Goal: Task Accomplishment & Management: Complete application form

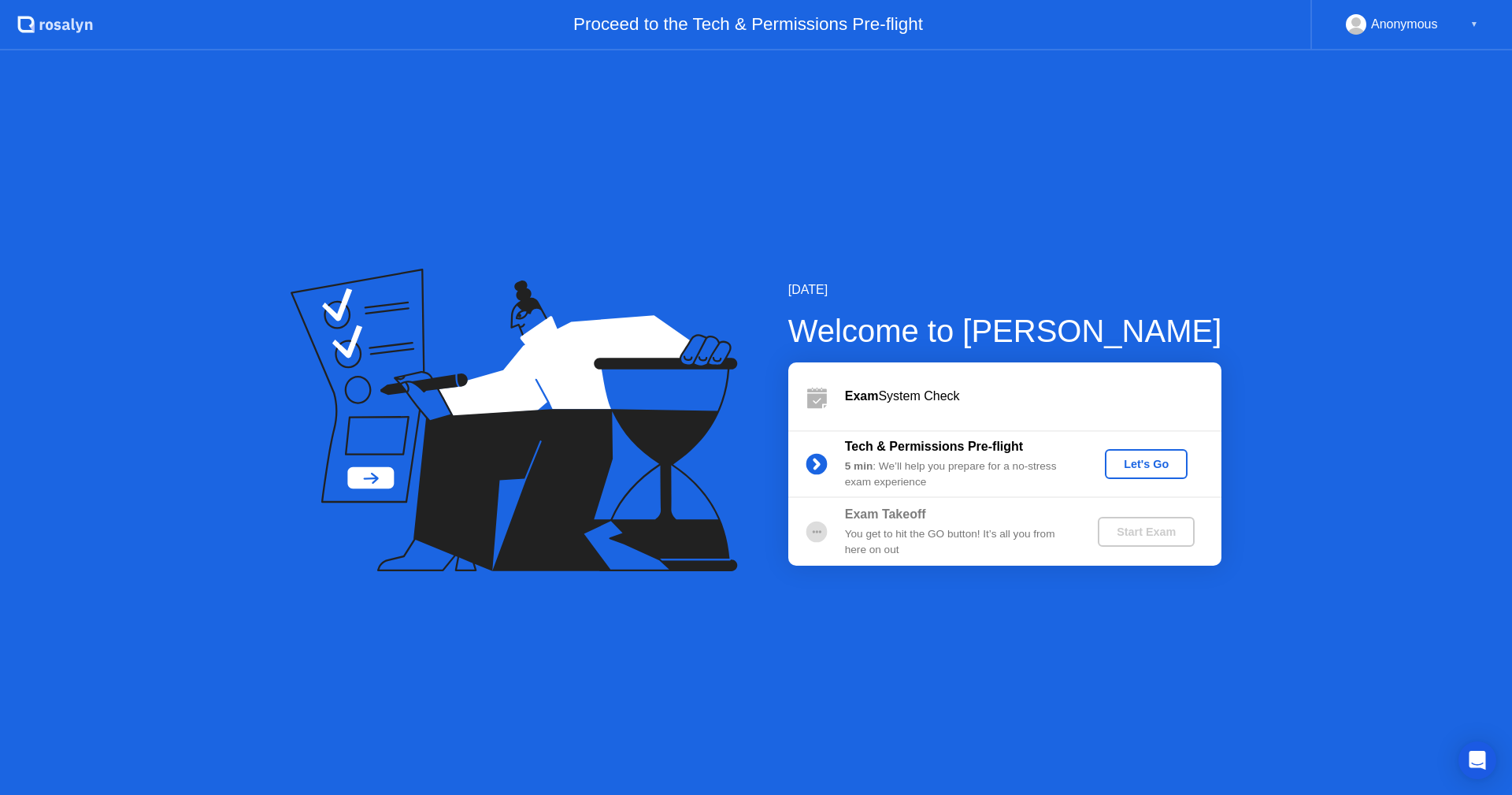
click at [1148, 470] on div "Let's Go" at bounding box center [1146, 463] width 70 height 12
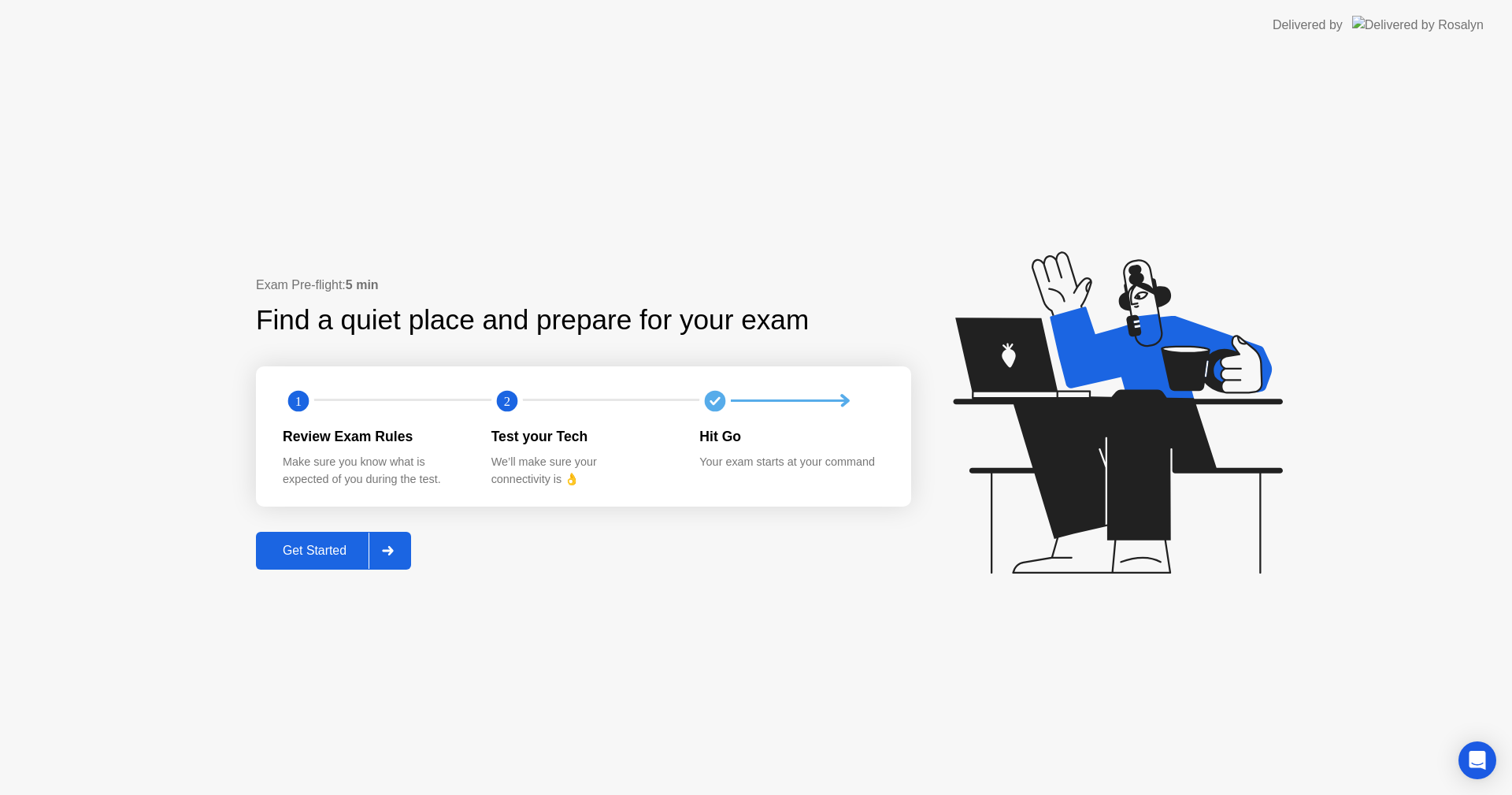
click at [329, 540] on button "Get Started" at bounding box center [333, 551] width 155 height 38
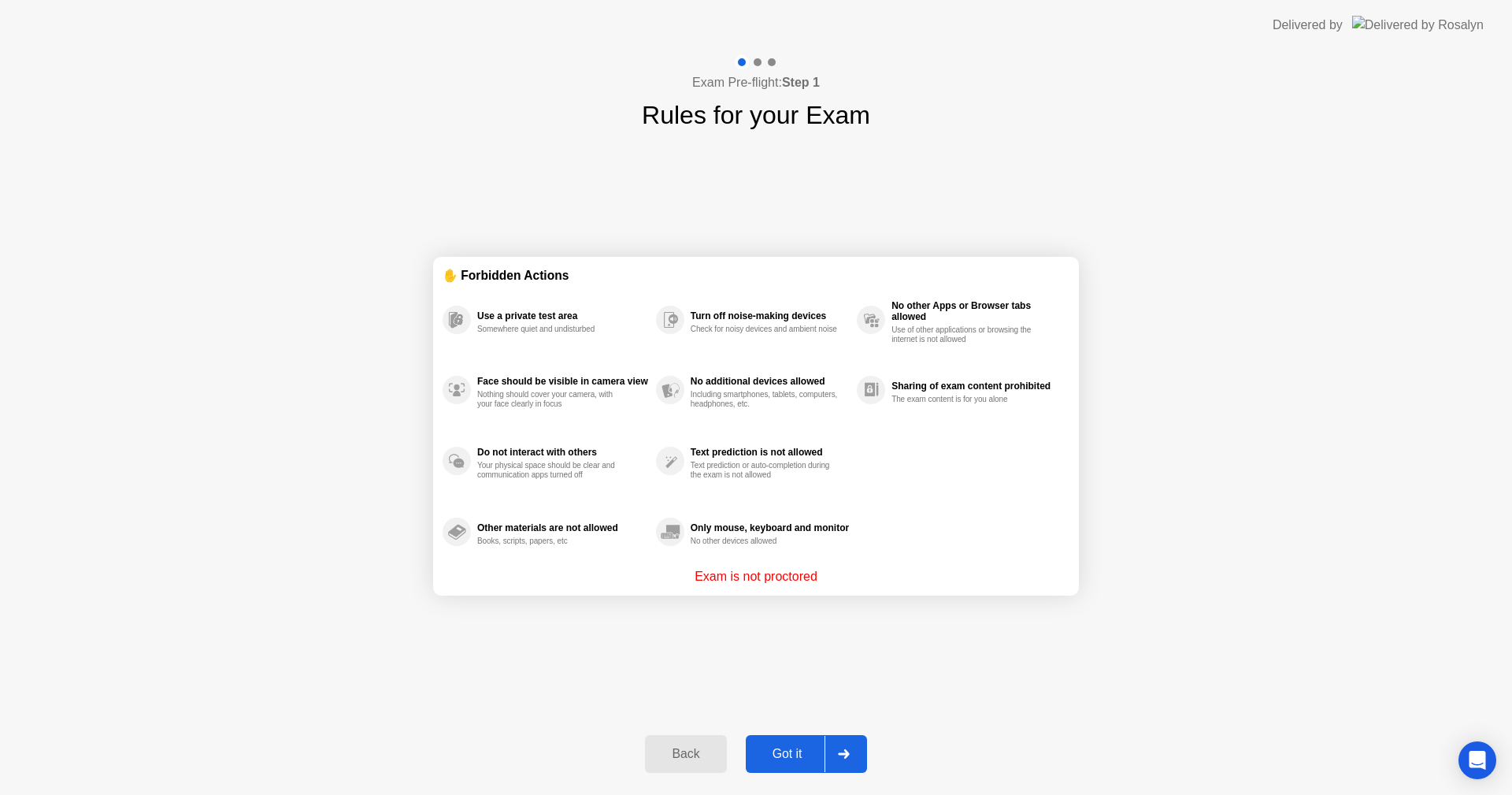
click at [809, 742] on button "Got it" at bounding box center [806, 754] width 121 height 38
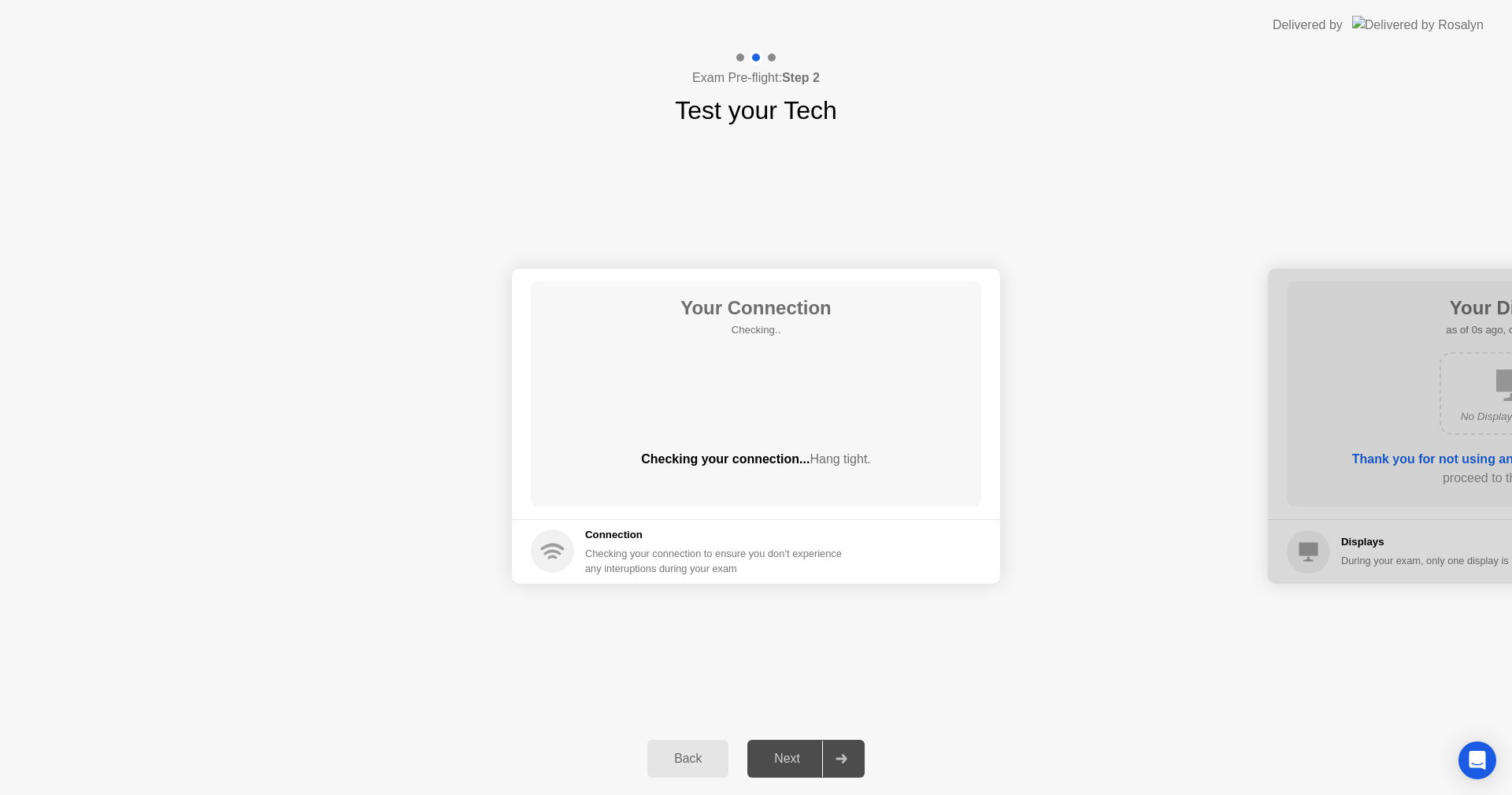
click at [814, 751] on div "Next" at bounding box center [787, 757] width 70 height 14
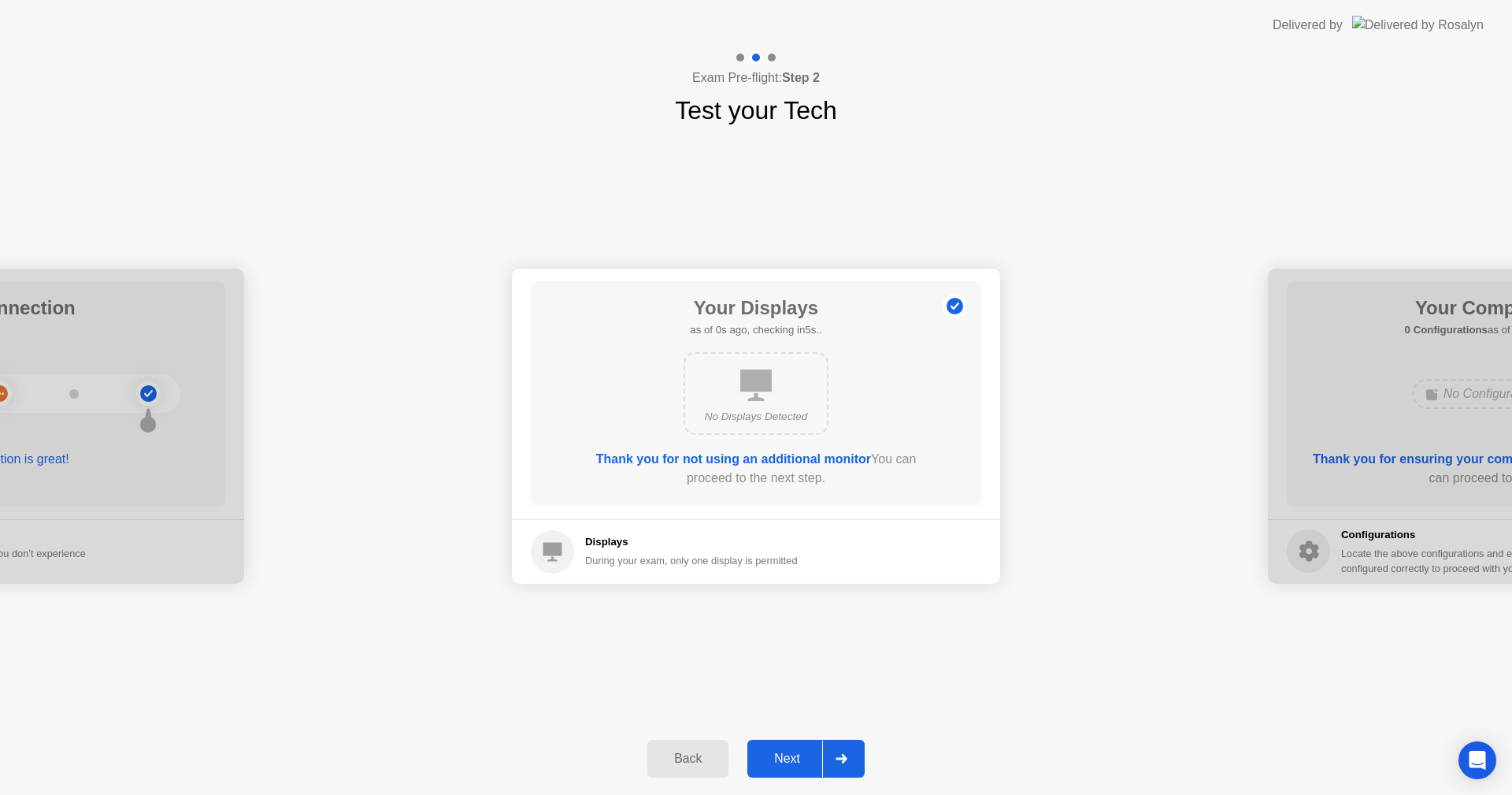
click at [814, 751] on div "Next" at bounding box center [787, 757] width 70 height 14
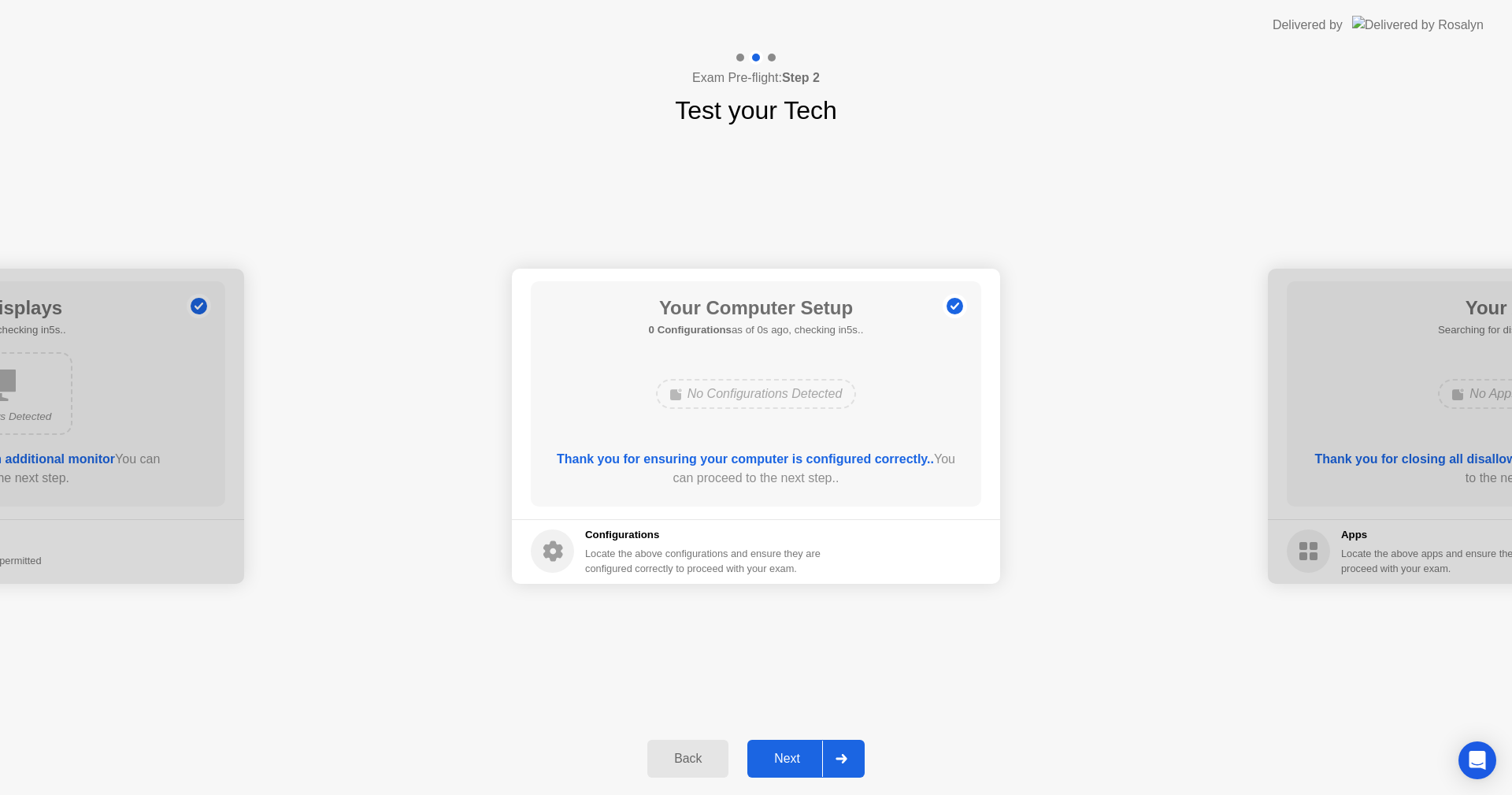
click at [814, 751] on div "Next" at bounding box center [787, 757] width 70 height 14
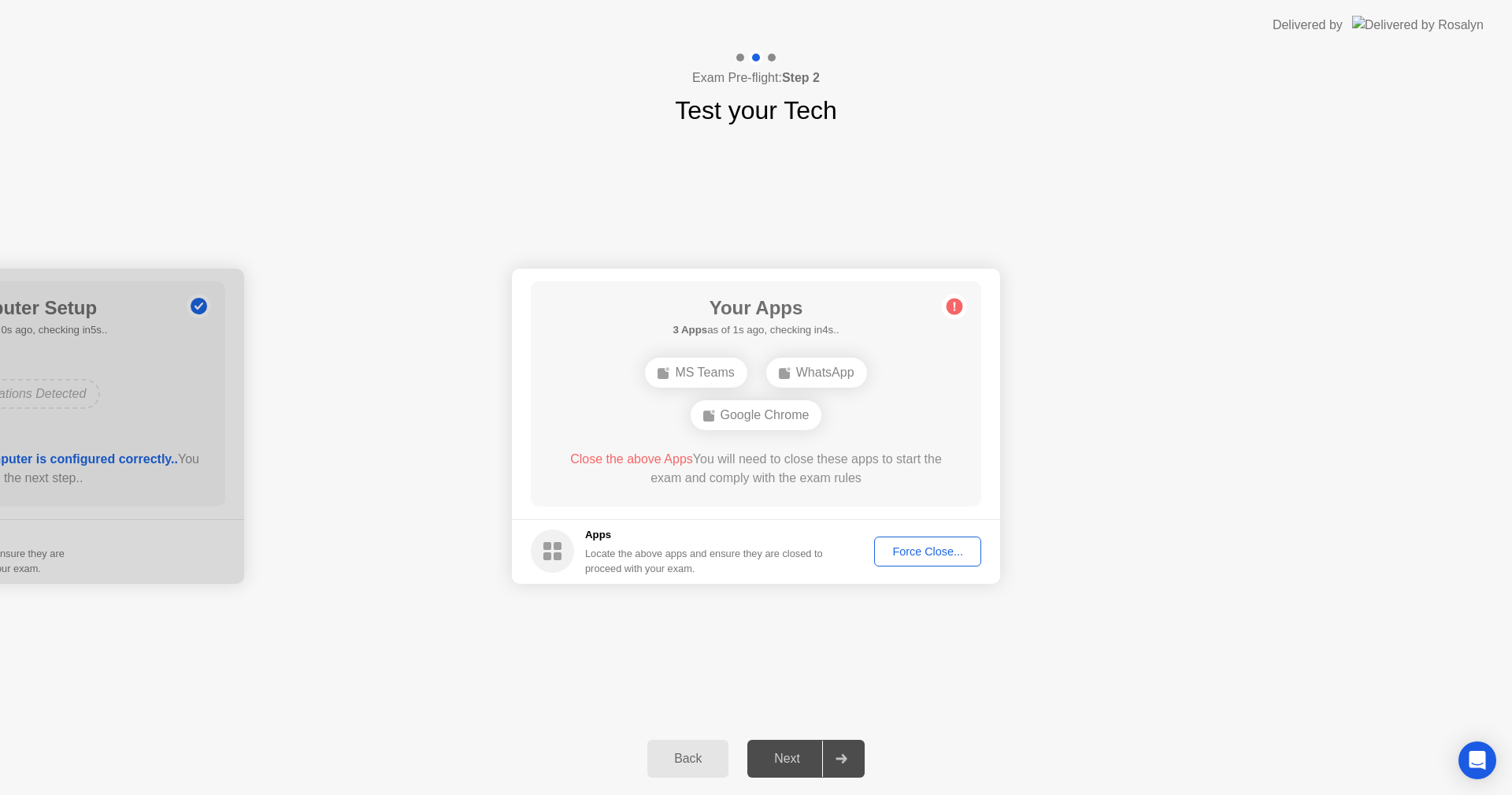
click at [917, 547] on div "Force Close..." at bounding box center [927, 551] width 96 height 12
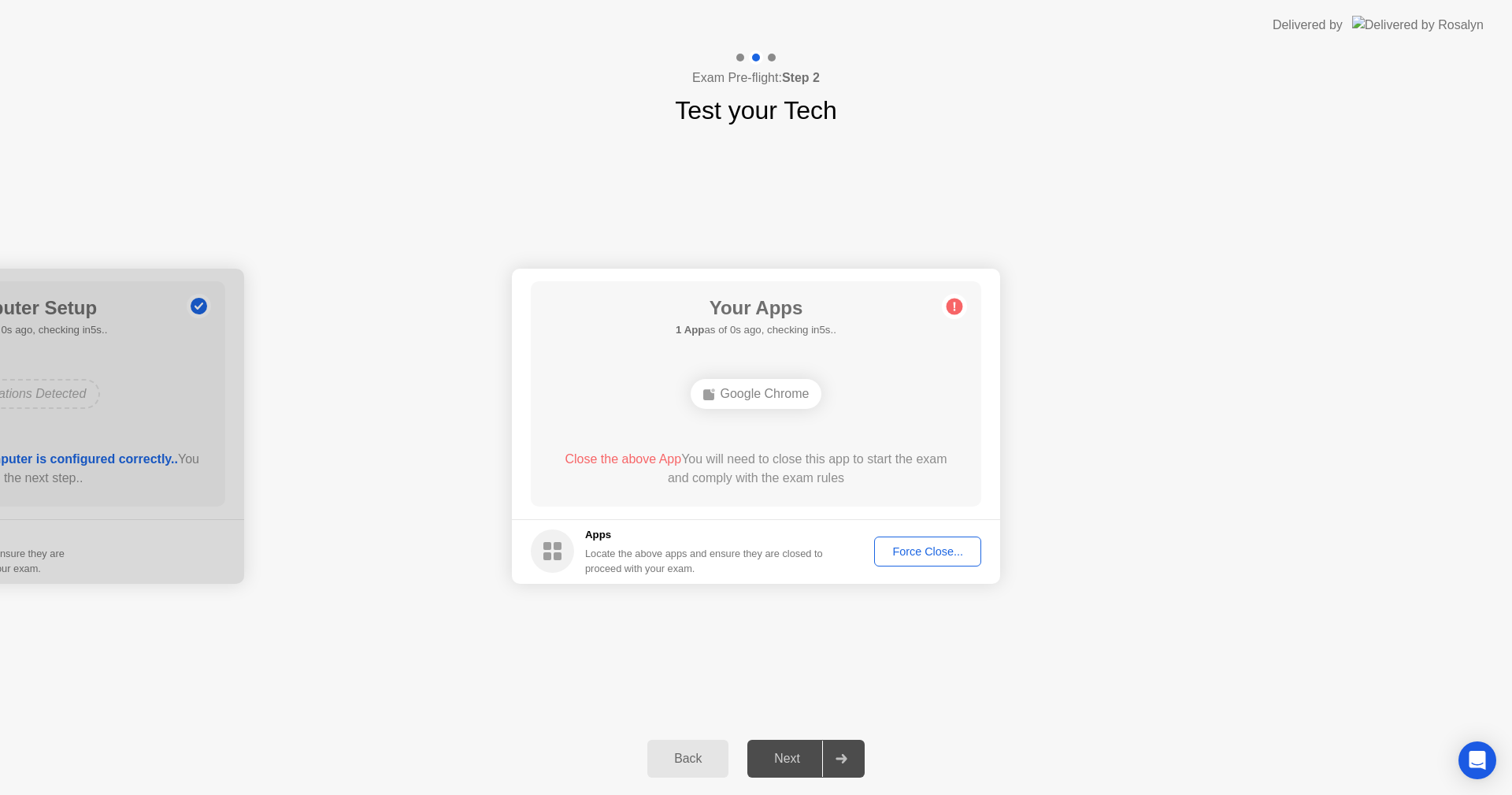
click at [931, 553] on div "Force Close..." at bounding box center [927, 551] width 96 height 12
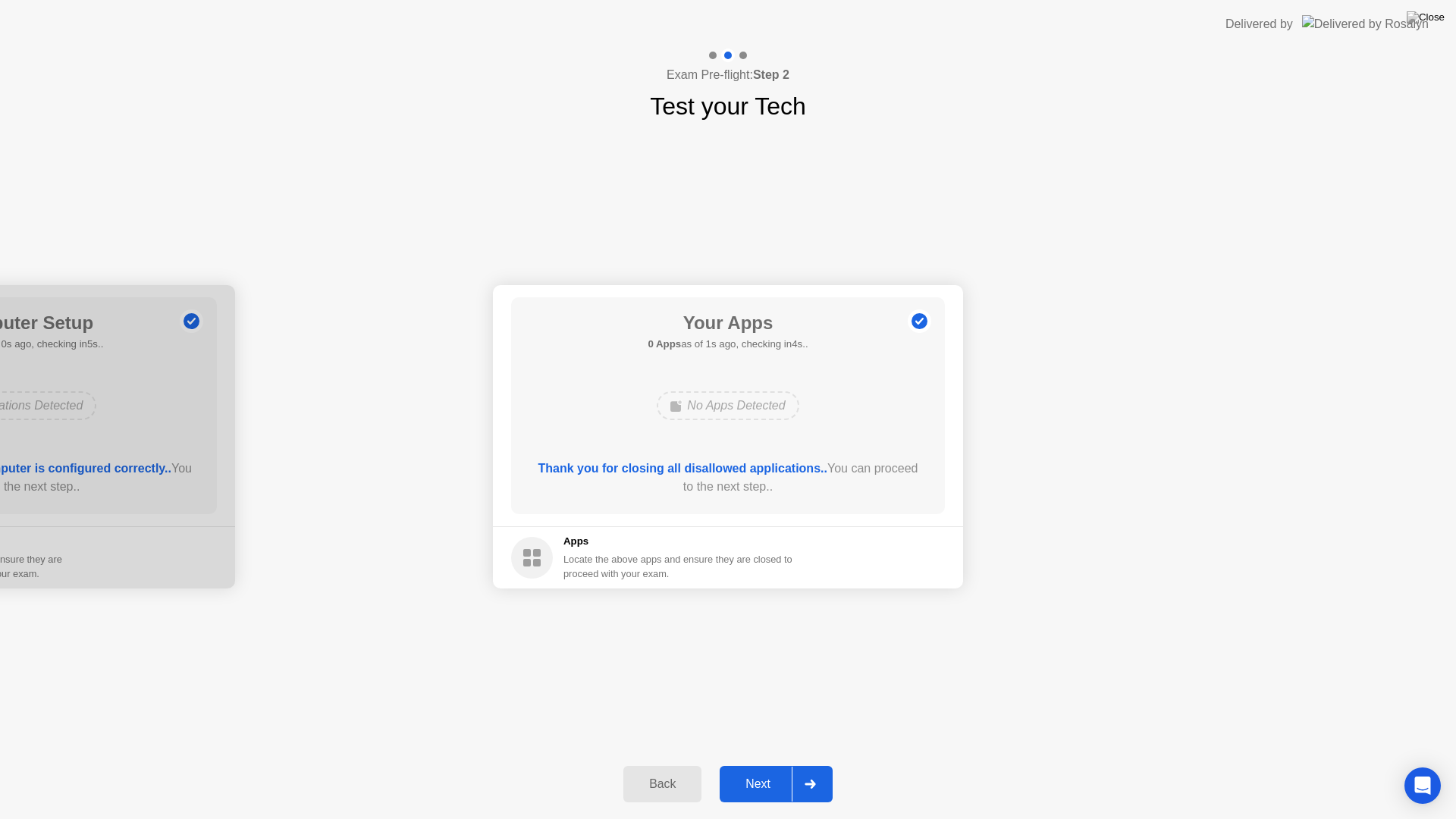
click at [773, 765] on div "Next" at bounding box center [757, 784] width 68 height 14
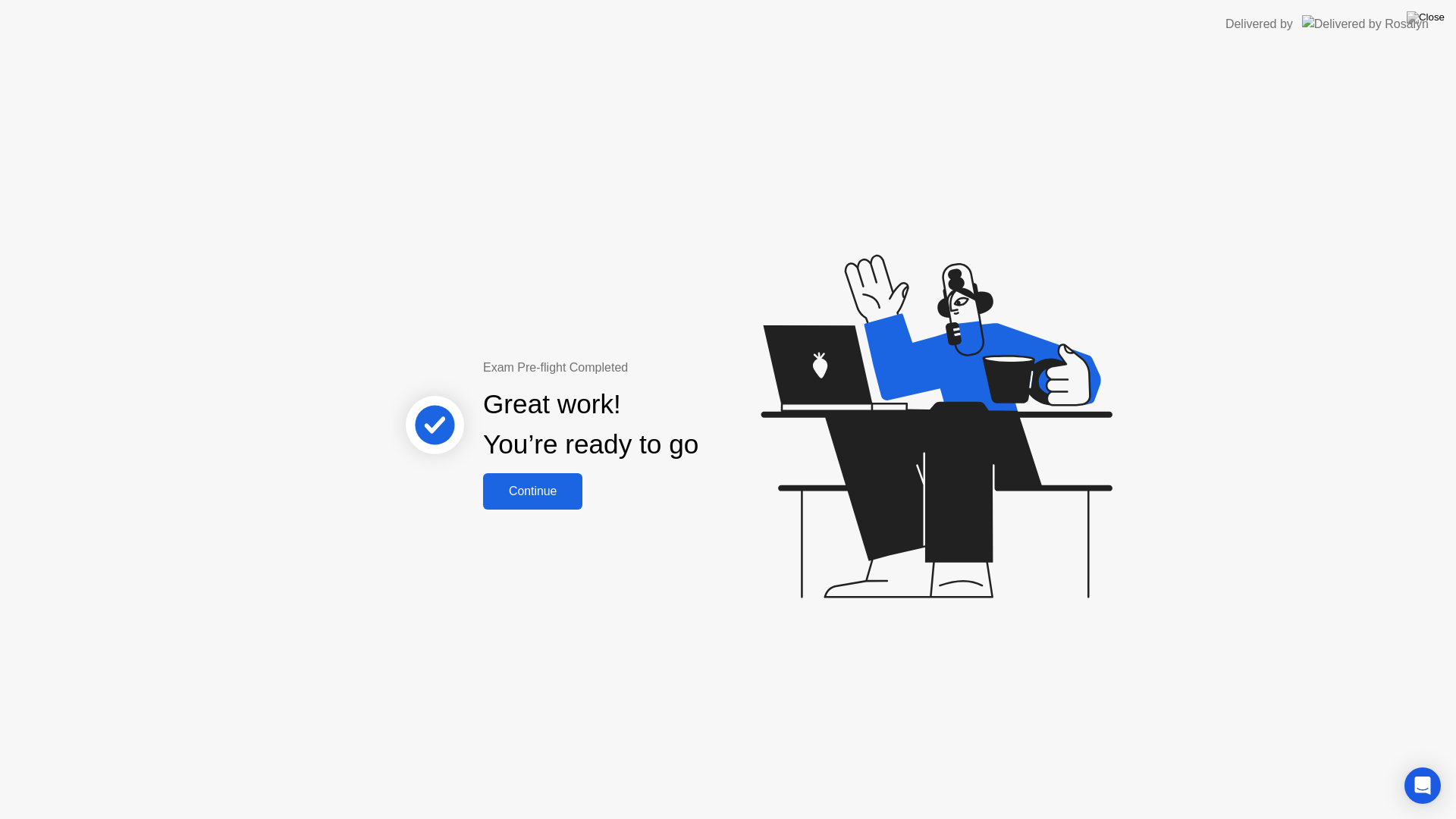
click at [559, 499] on div "Continue" at bounding box center [533, 490] width 90 height 14
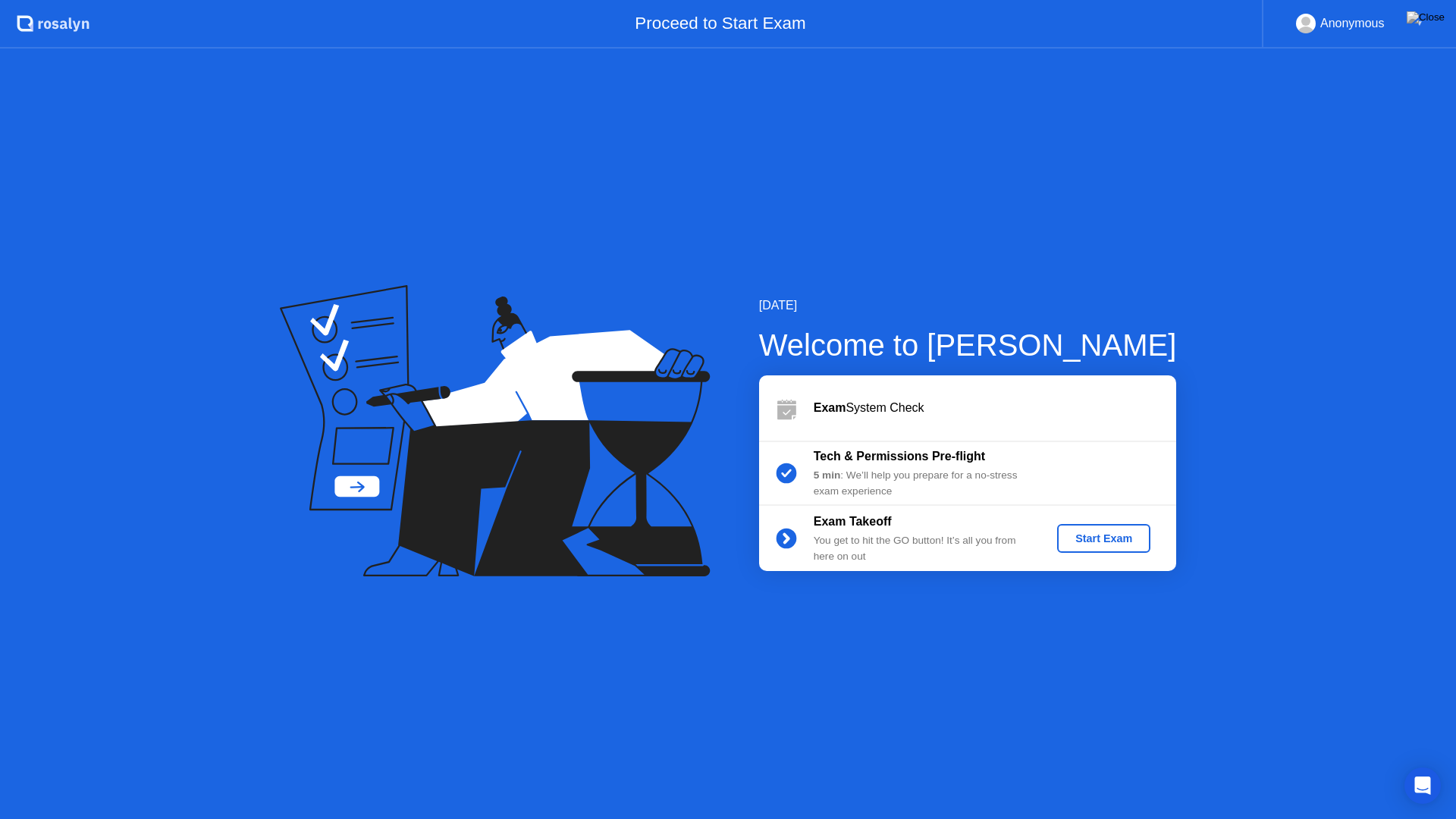
click at [1084, 537] on div "Start Exam" at bounding box center [1104, 538] width 81 height 12
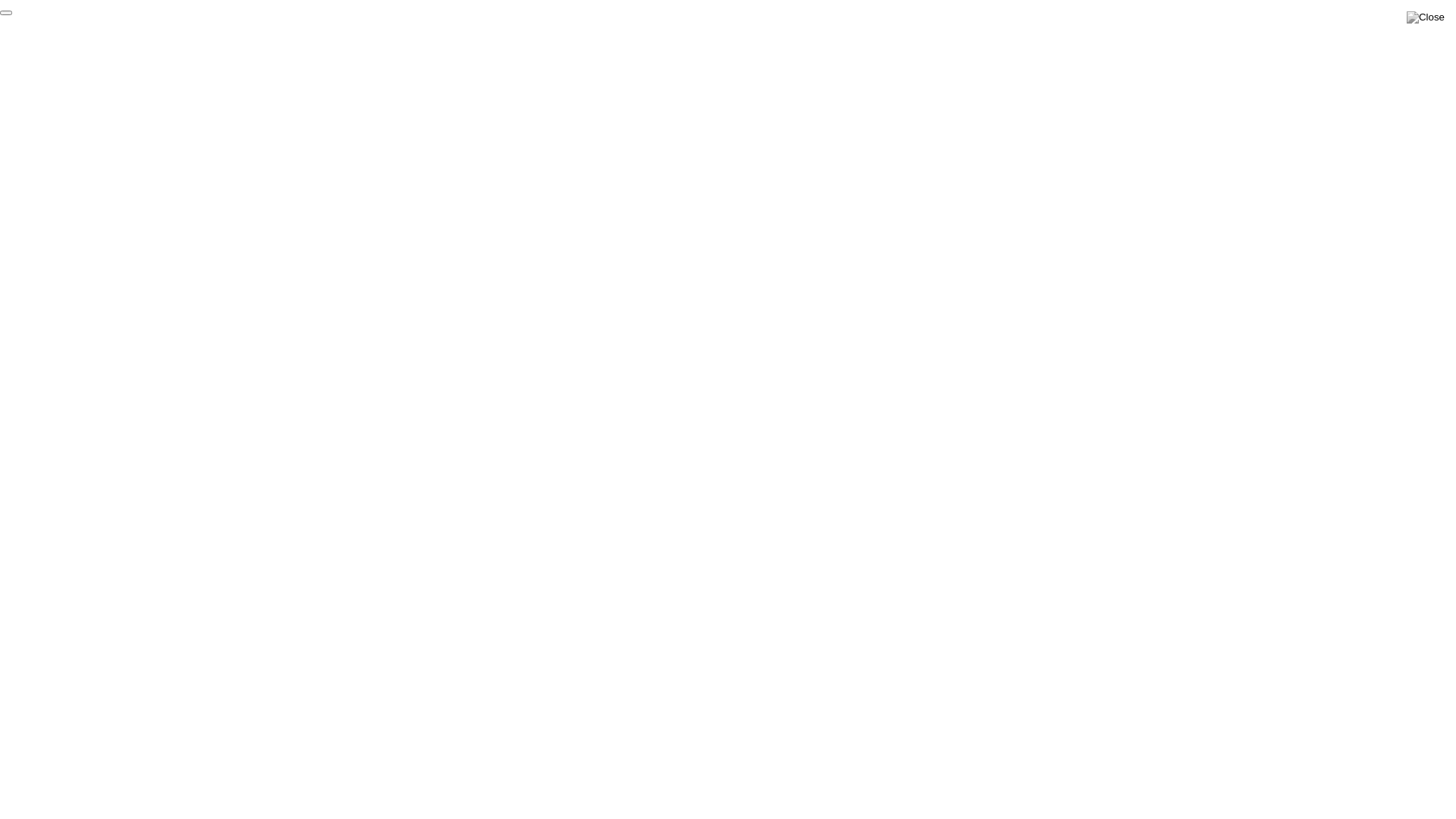
click div "End Proctoring Session"
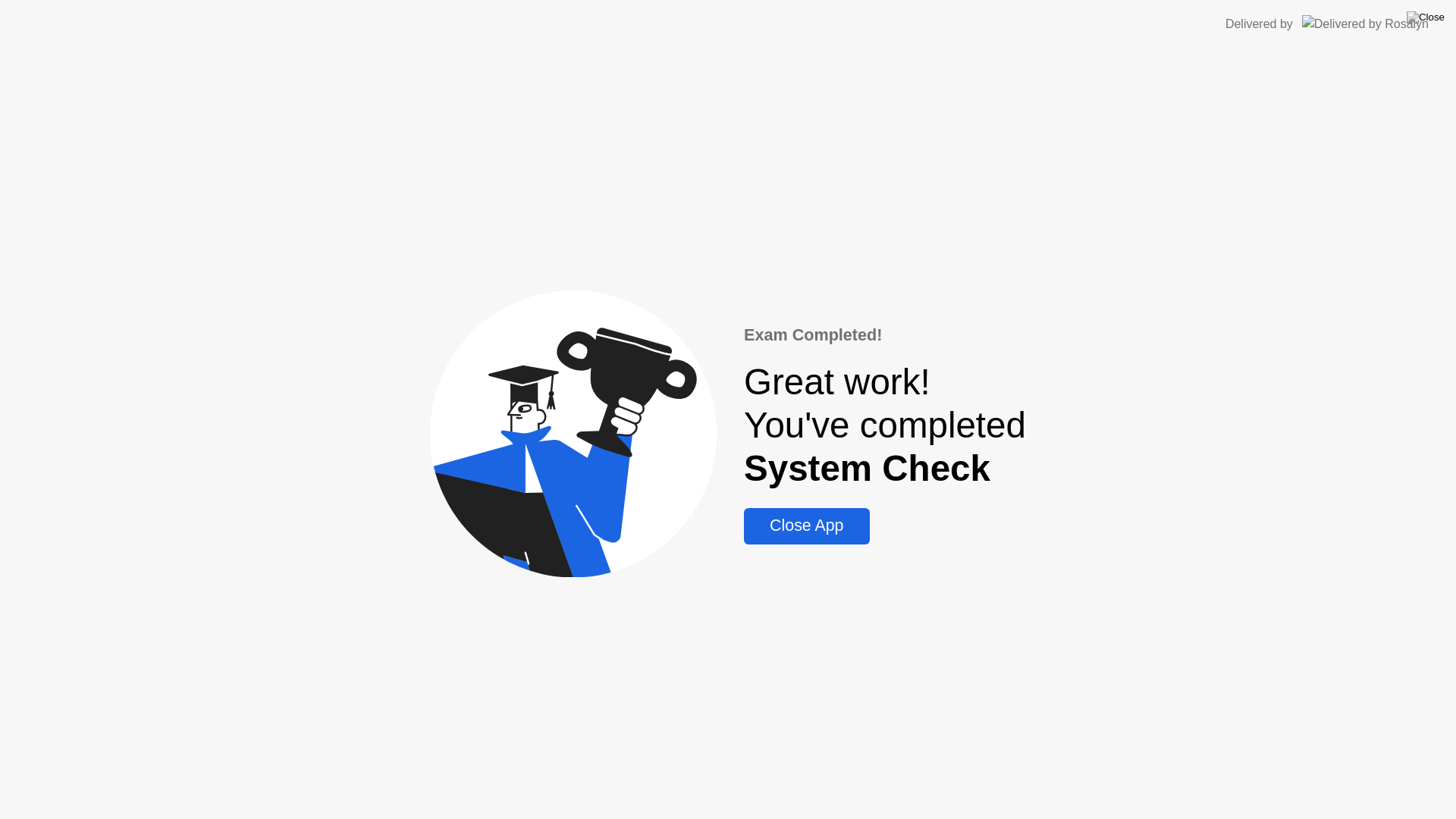
click at [843, 534] on div "Close App" at bounding box center [806, 526] width 116 height 19
